Goal: Check status: Check status

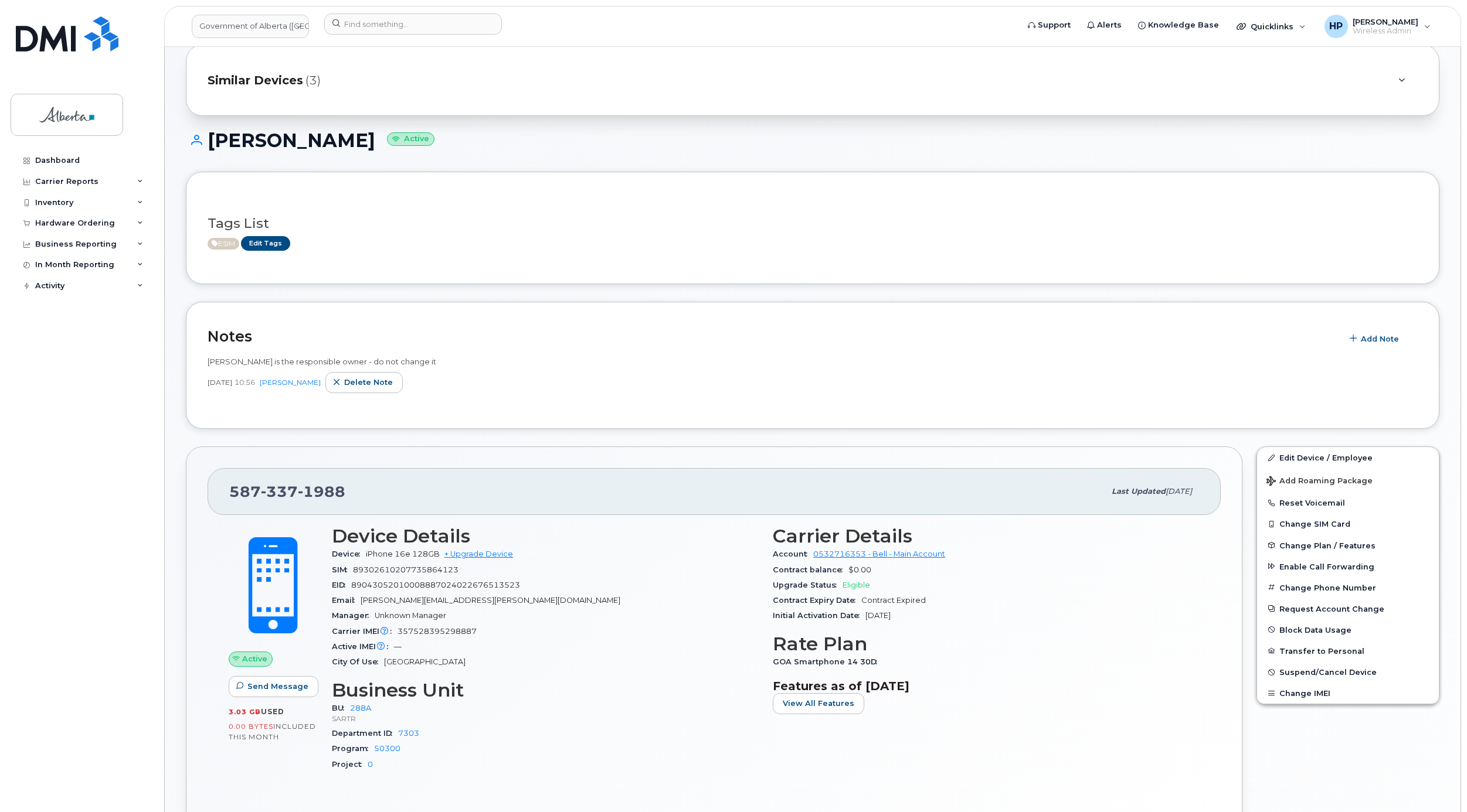
scroll to position [16, 0]
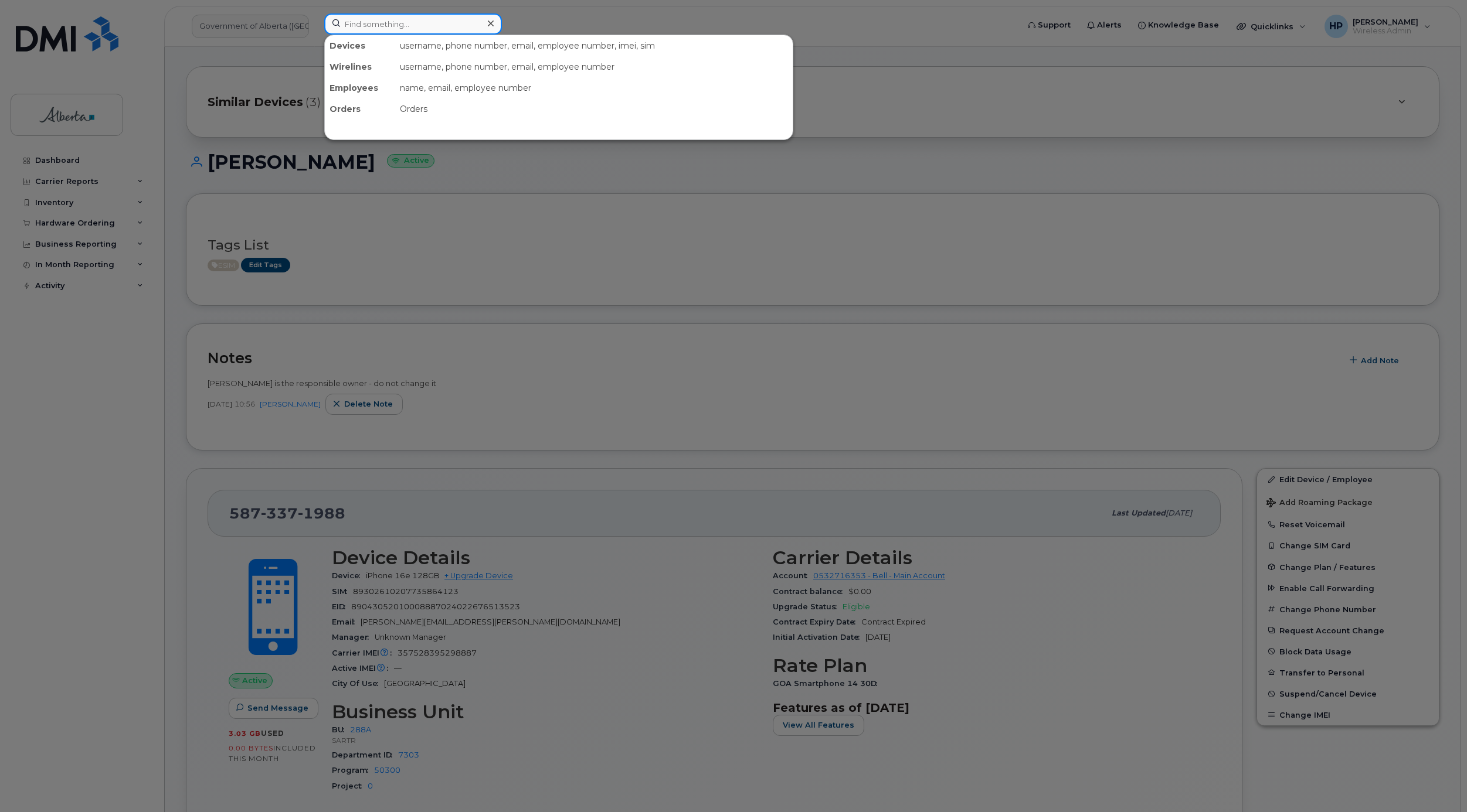
click at [414, 28] on input at bounding box center [413, 24] width 178 height 21
paste input "8334764529"
click at [345, 23] on input "8334764529" at bounding box center [413, 24] width 178 height 21
type input "8334764529"
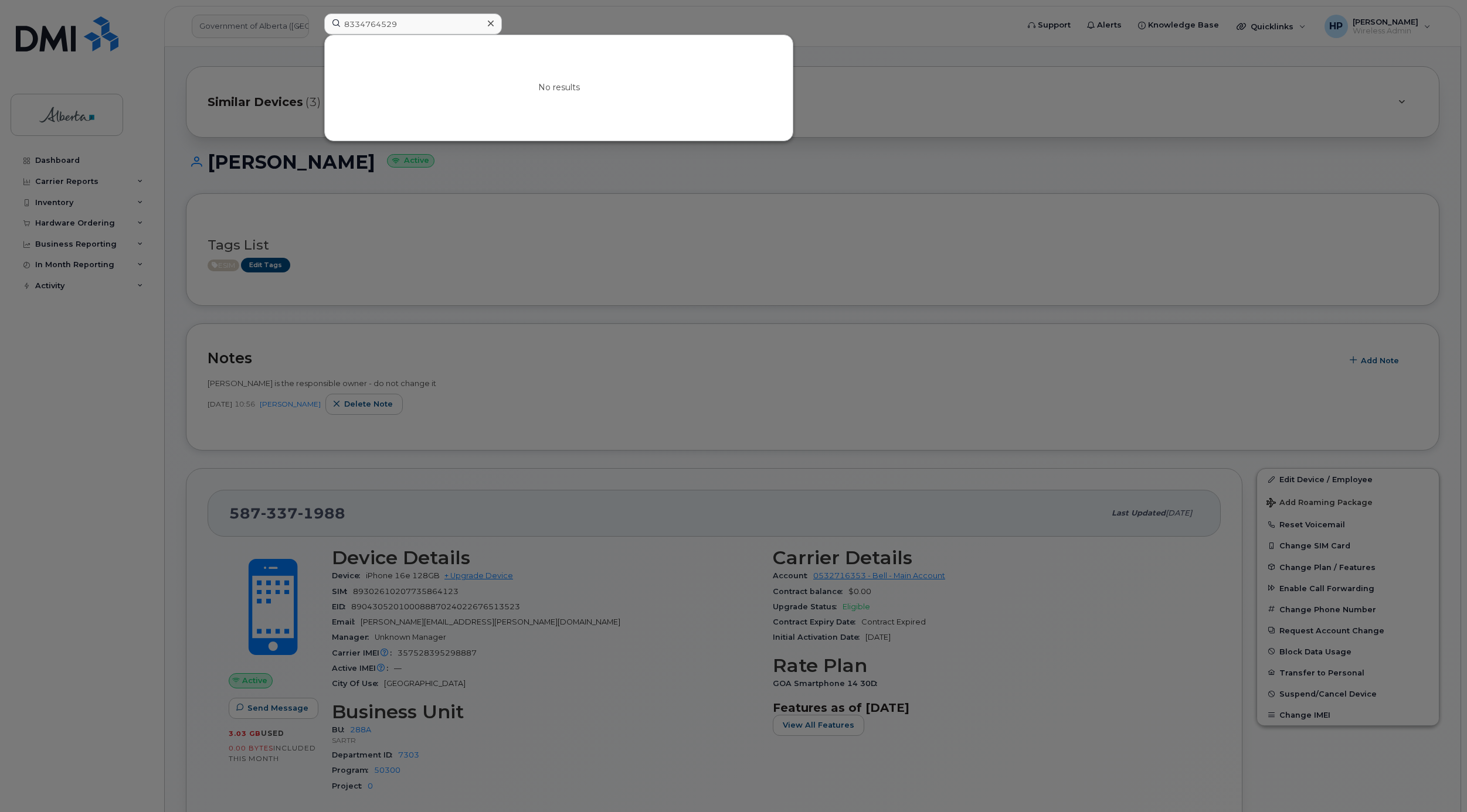
click at [832, 185] on div at bounding box center [734, 406] width 1467 height 812
